Goal: Navigation & Orientation: Find specific page/section

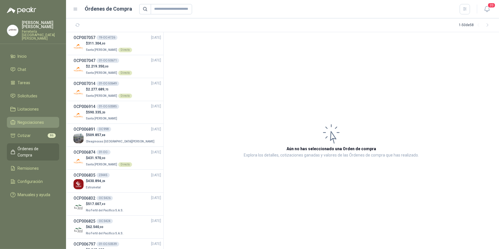
click at [37, 119] on span "Negociaciones" at bounding box center [31, 122] width 26 height 6
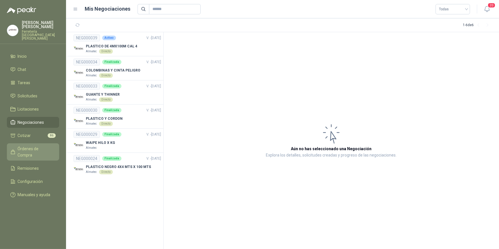
click at [34, 145] on span "Órdenes de Compra" at bounding box center [36, 151] width 36 height 13
